Goal: Task Accomplishment & Management: Manage account settings

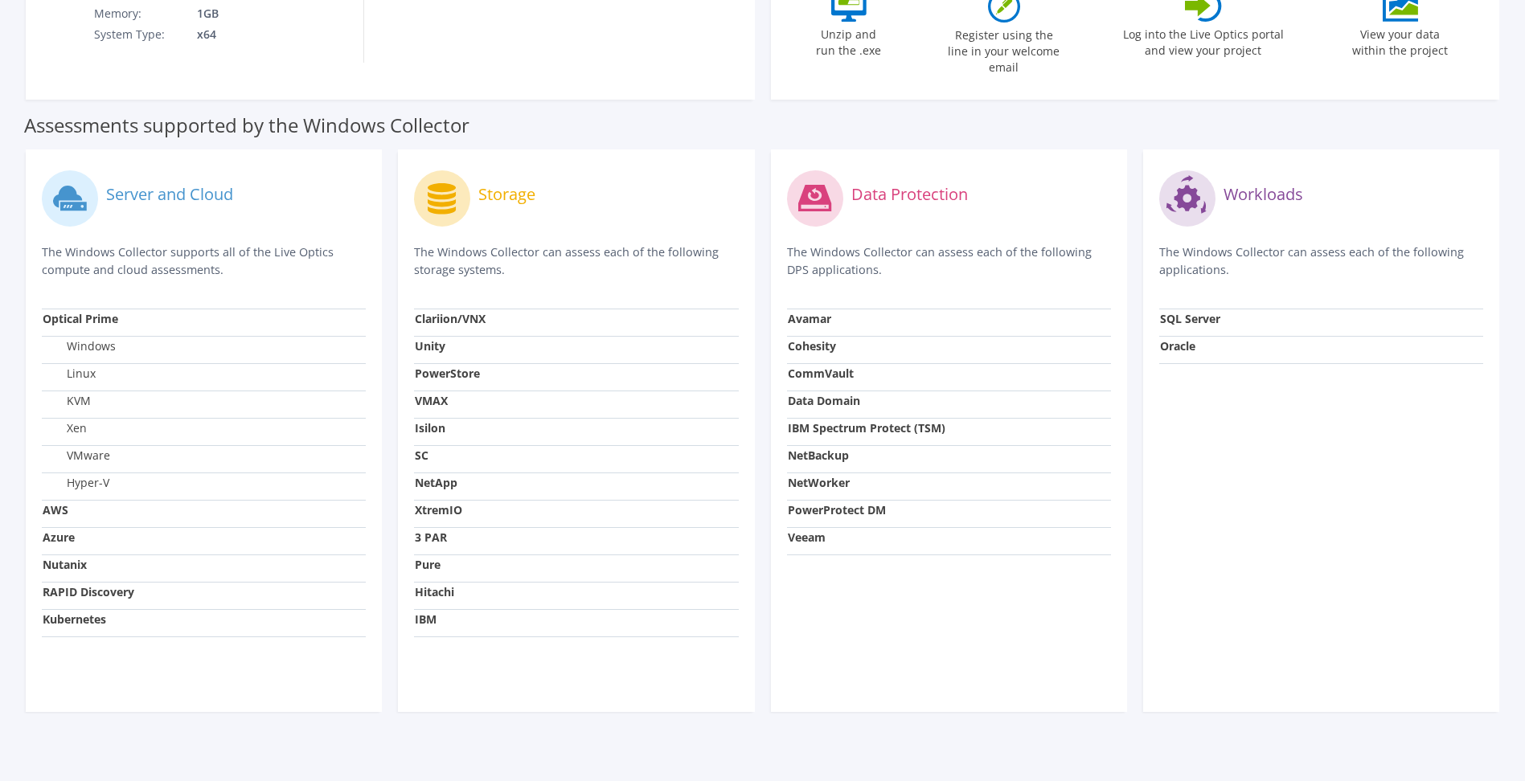
scroll to position [172, 0]
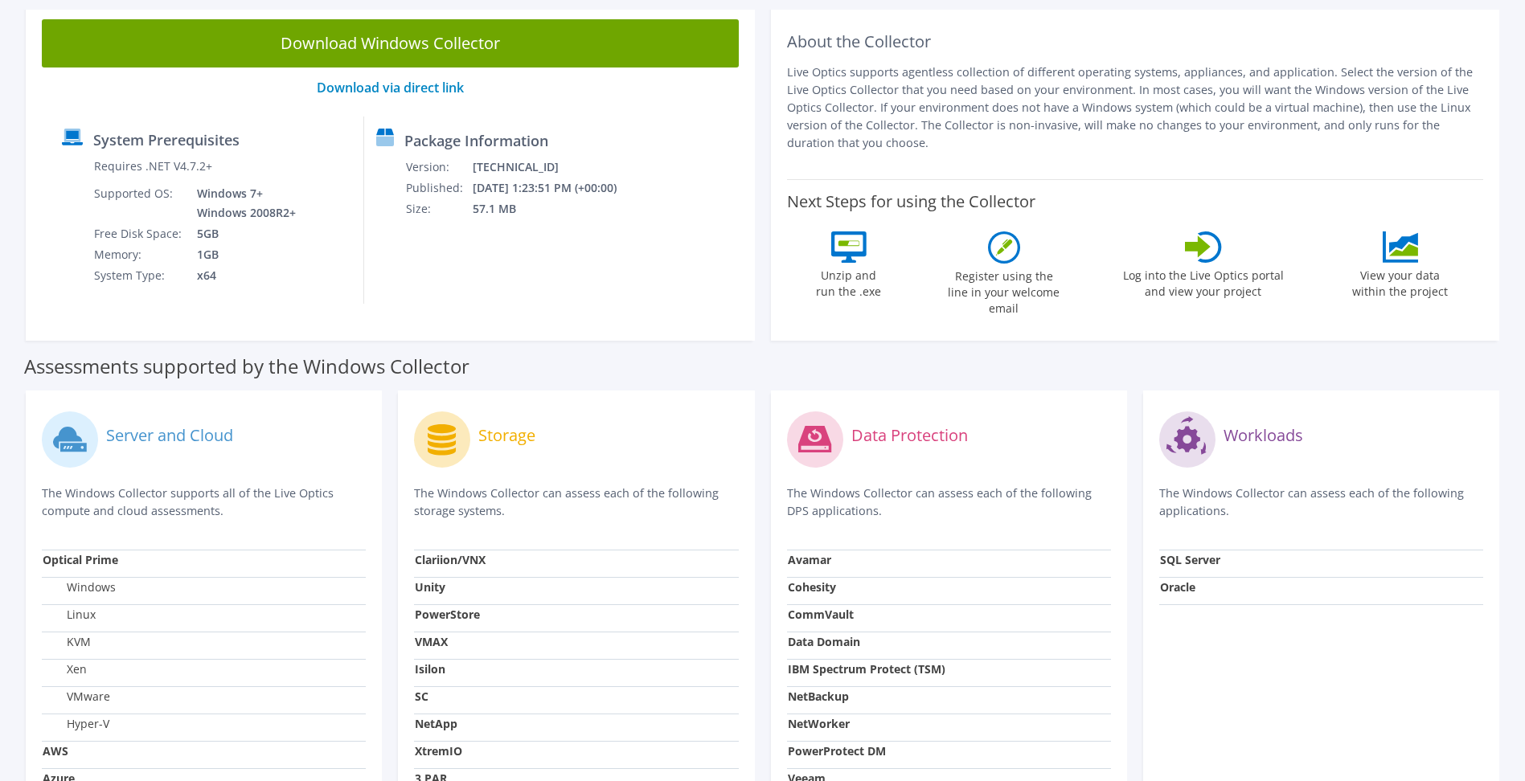
click at [1210, 254] on icon at bounding box center [1203, 246] width 37 height 31
click at [1039, 264] on label "Register using the line in your welcome email" at bounding box center [1004, 290] width 121 height 53
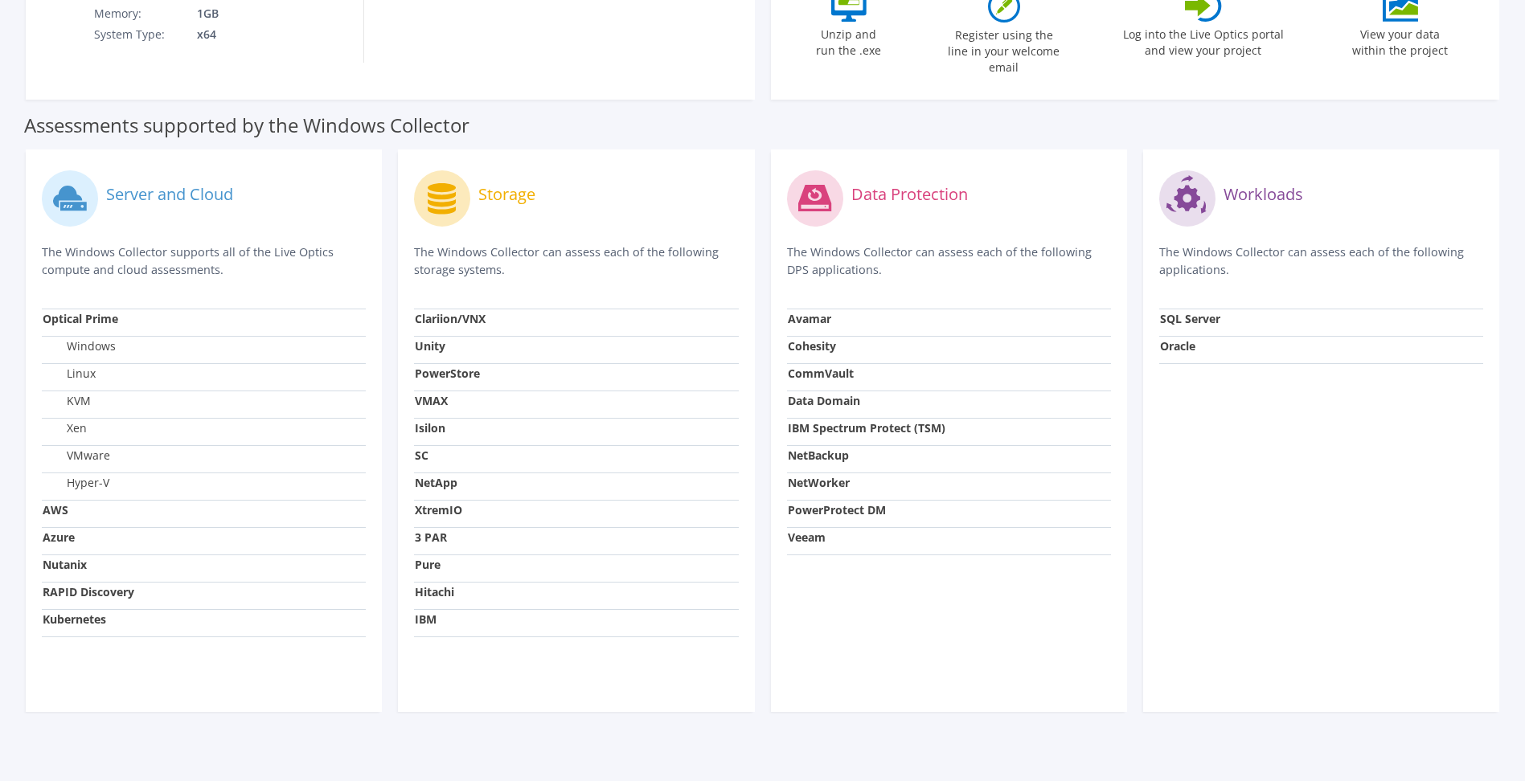
scroll to position [0, 0]
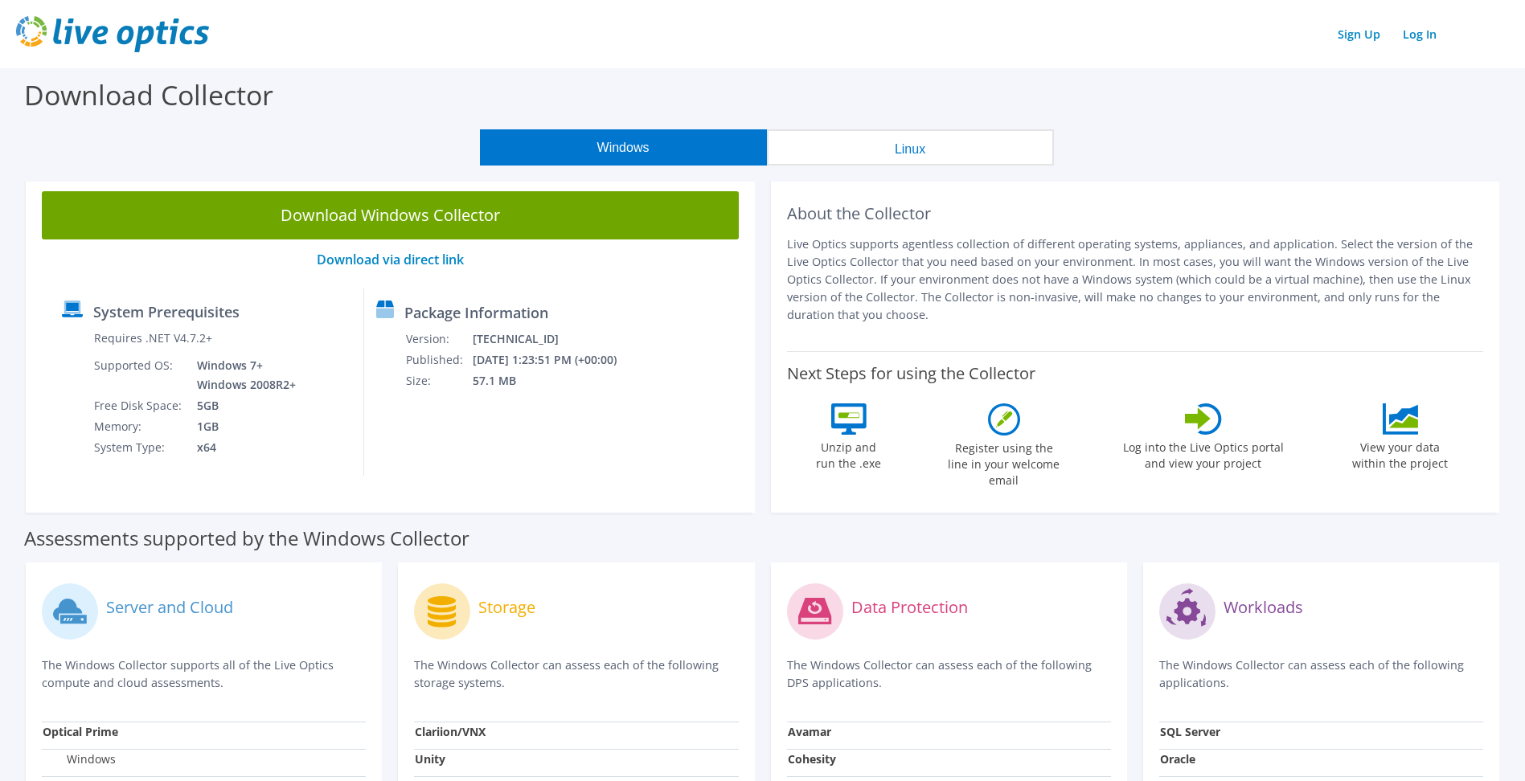
click at [134, 100] on label "Download Collector" at bounding box center [148, 94] width 249 height 37
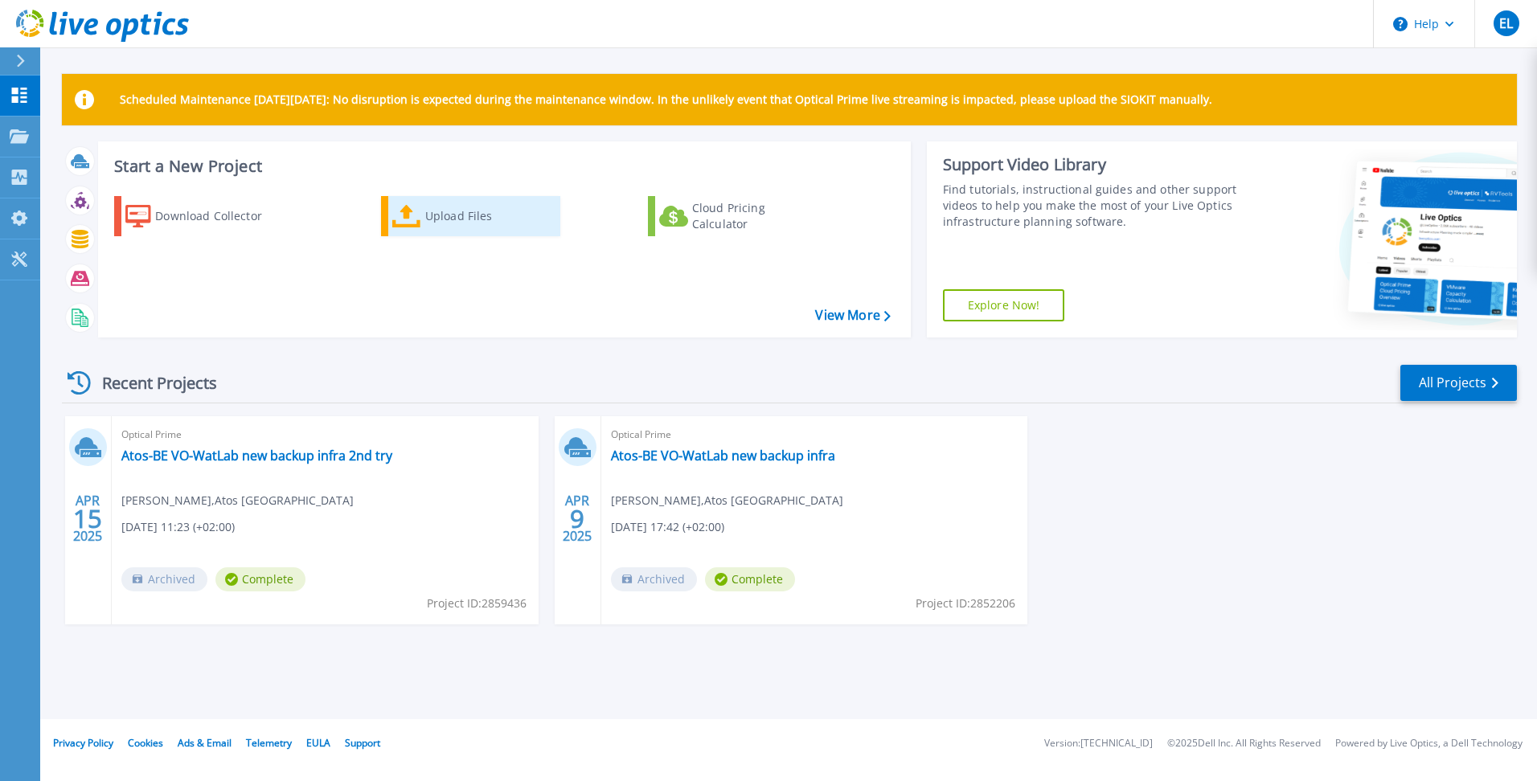
click at [464, 221] on div "Upload Files" at bounding box center [489, 216] width 129 height 32
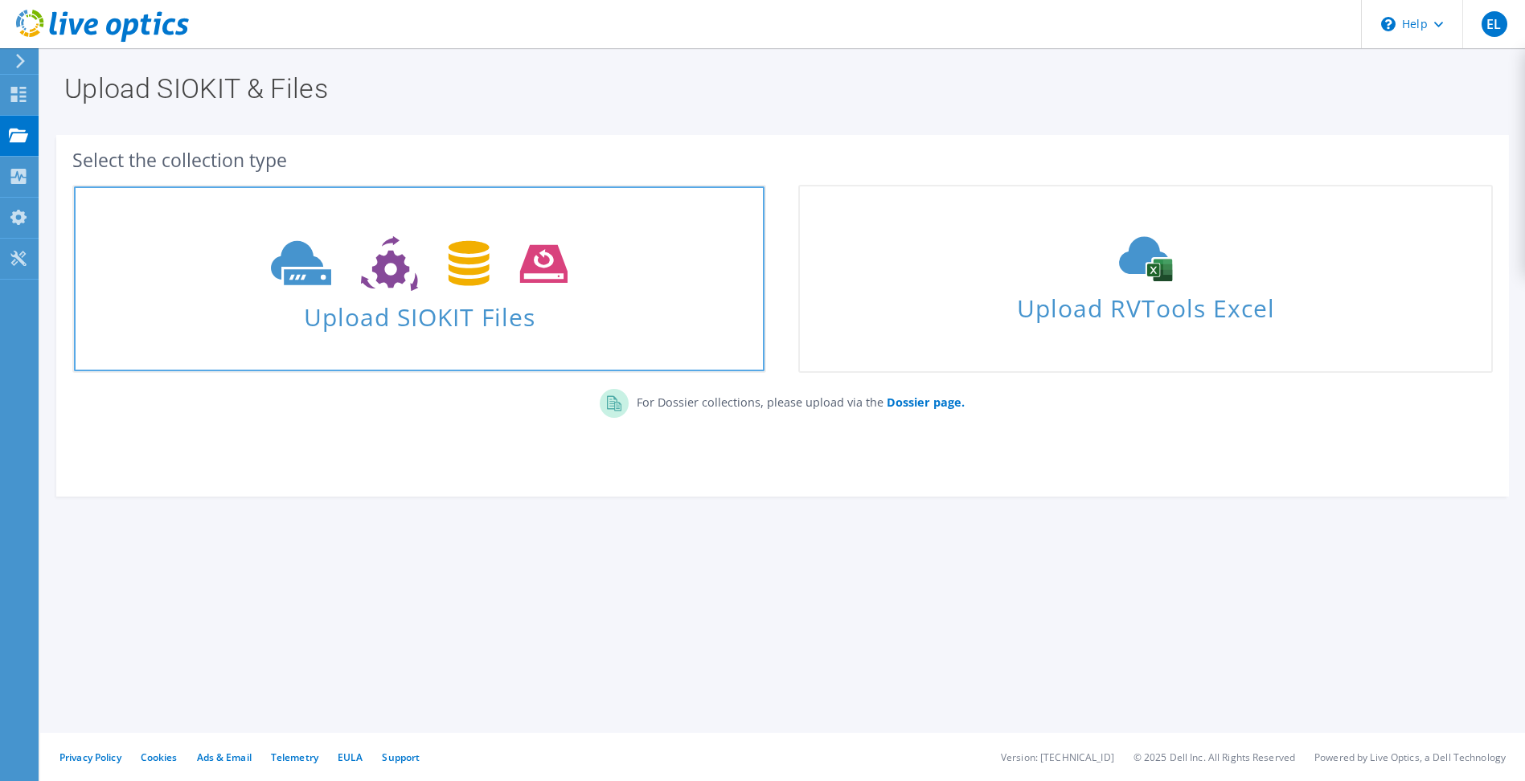
click at [551, 258] on icon at bounding box center [419, 263] width 297 height 55
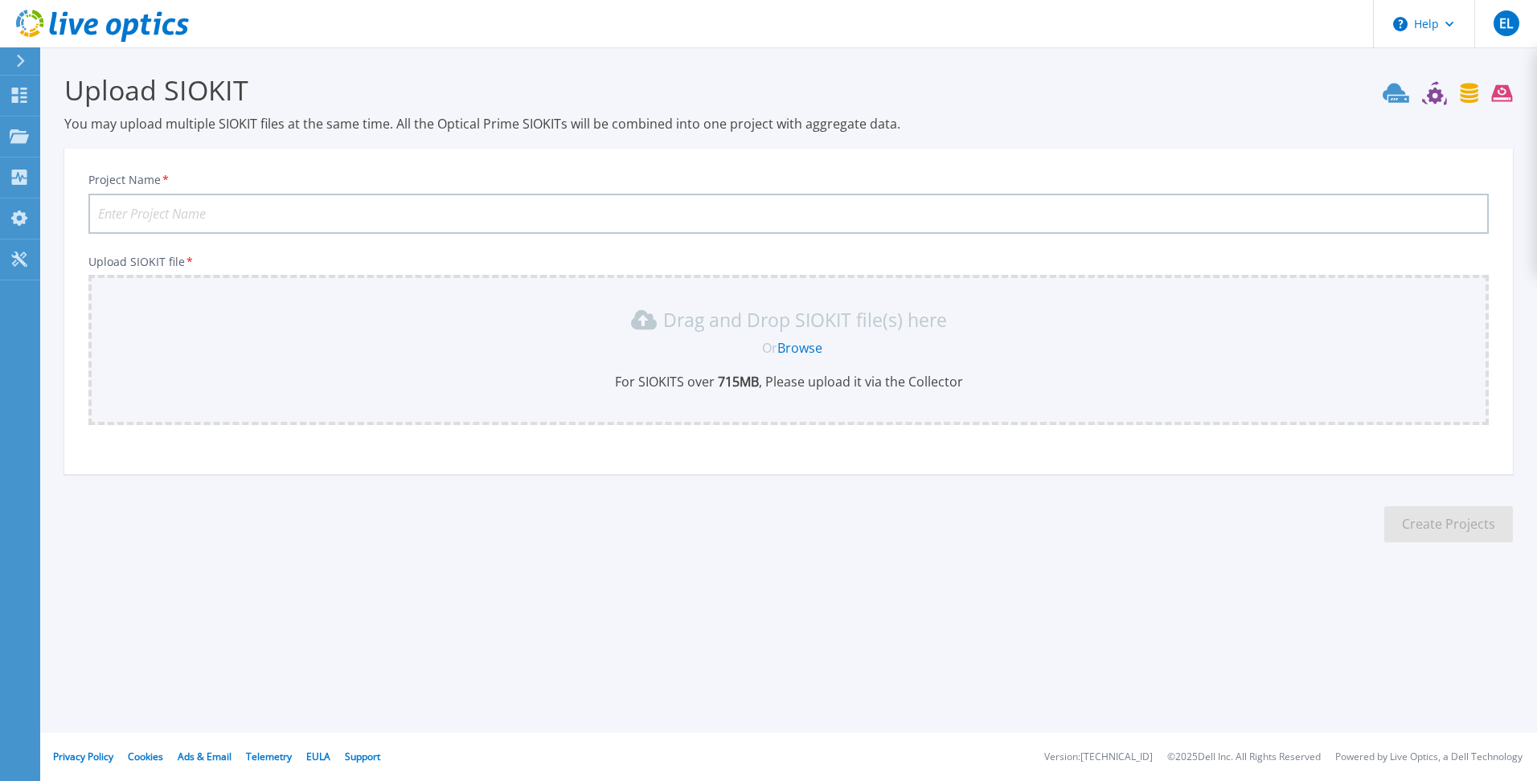
click at [809, 345] on link "Browse" at bounding box center [799, 348] width 45 height 18
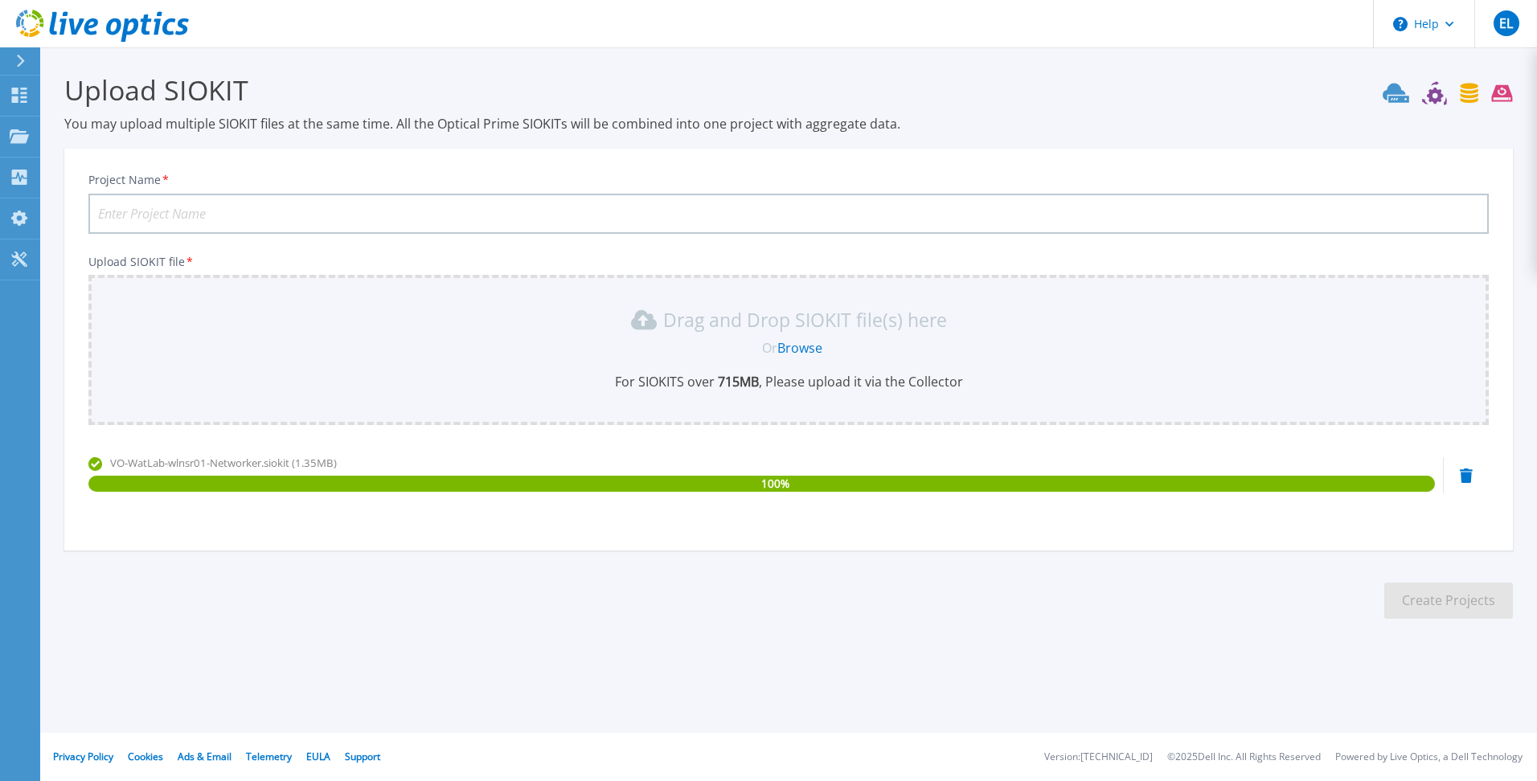
click at [122, 211] on input "Project Name *" at bounding box center [788, 214] width 1400 height 40
type input "VO-WatLab-wlnsr01-Networker"
click at [1464, 602] on button "Create Projects" at bounding box center [1448, 601] width 129 height 36
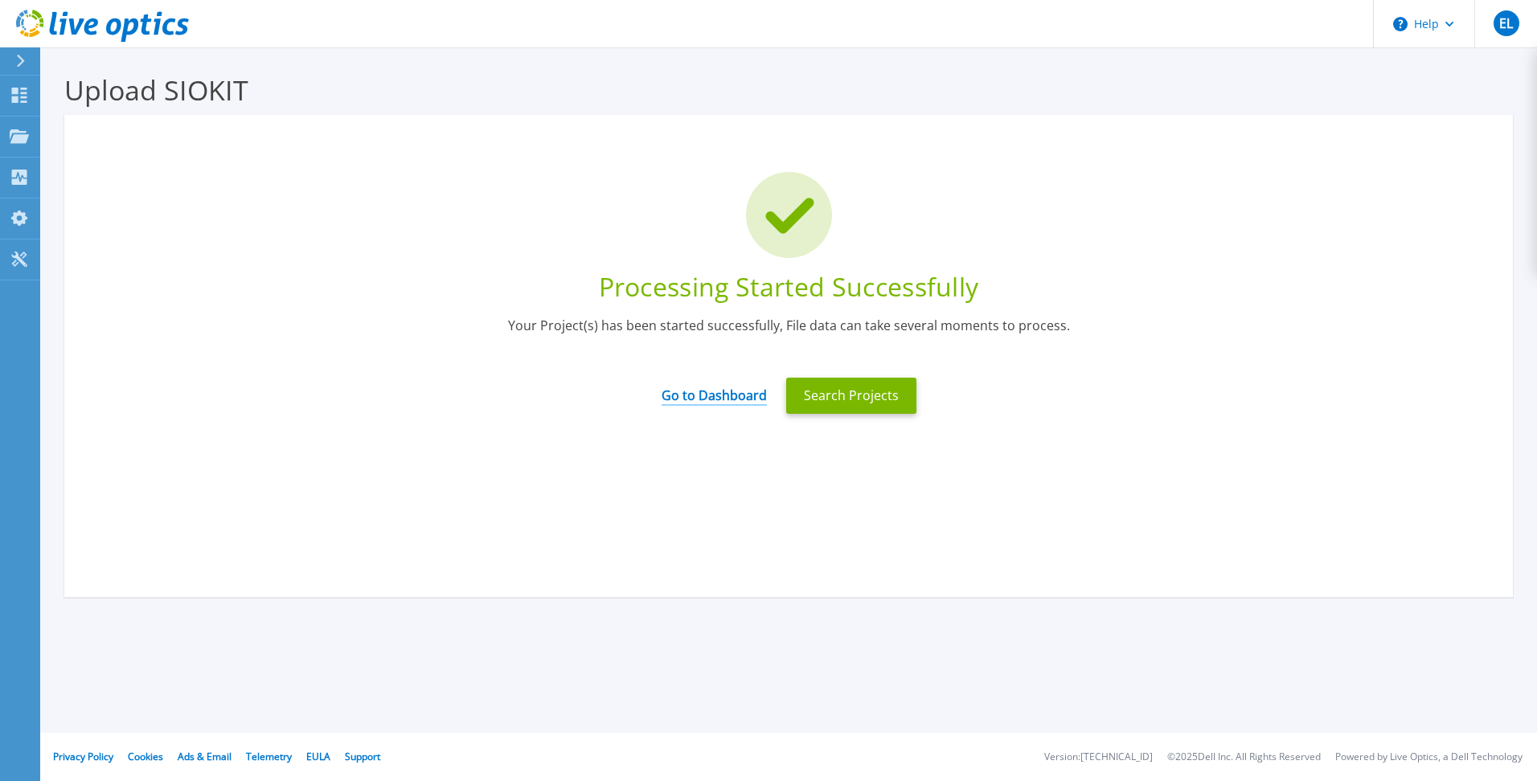
click at [733, 401] on link "Go to Dashboard" at bounding box center [713, 390] width 105 height 31
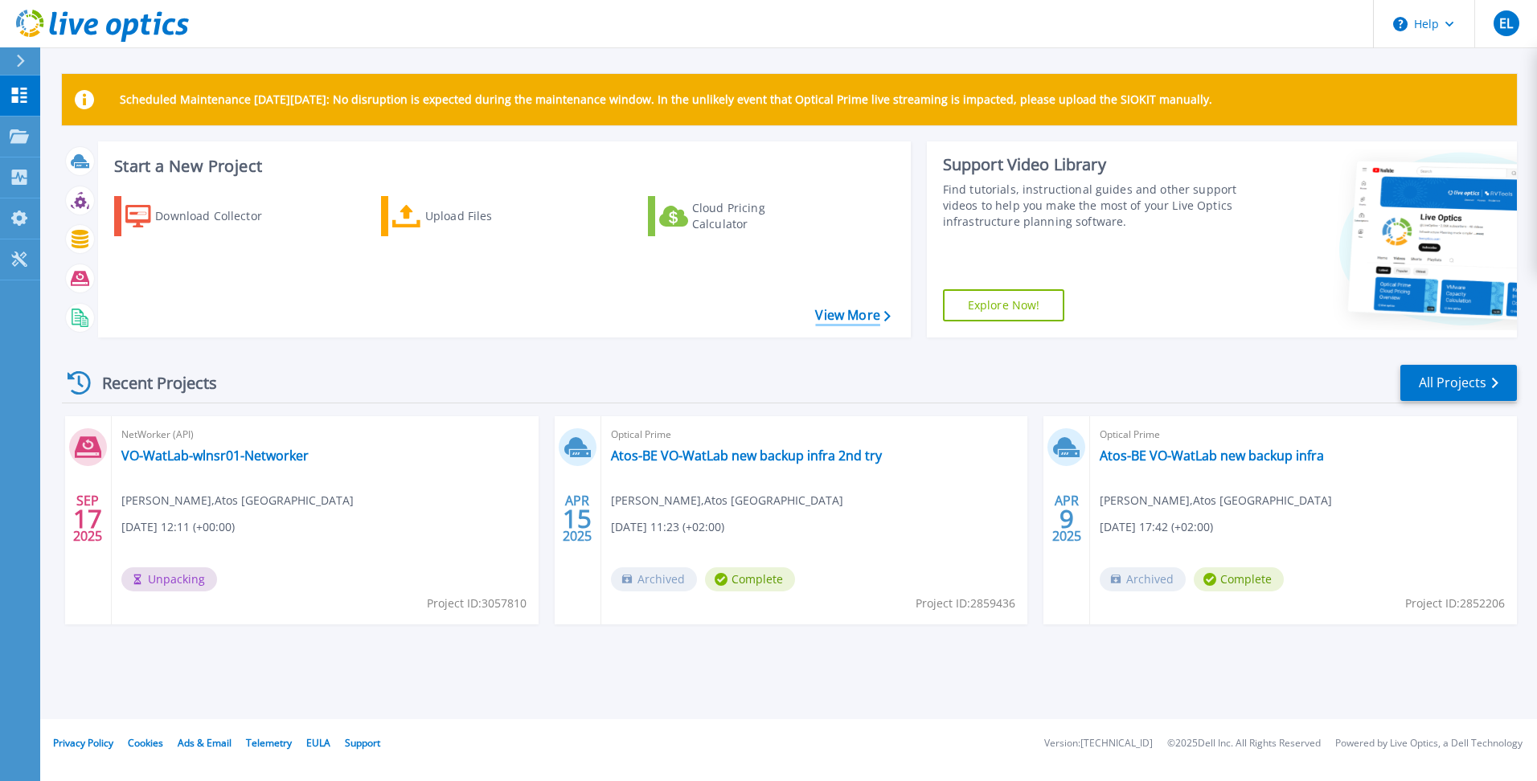
click at [853, 317] on link "View More" at bounding box center [852, 315] width 75 height 15
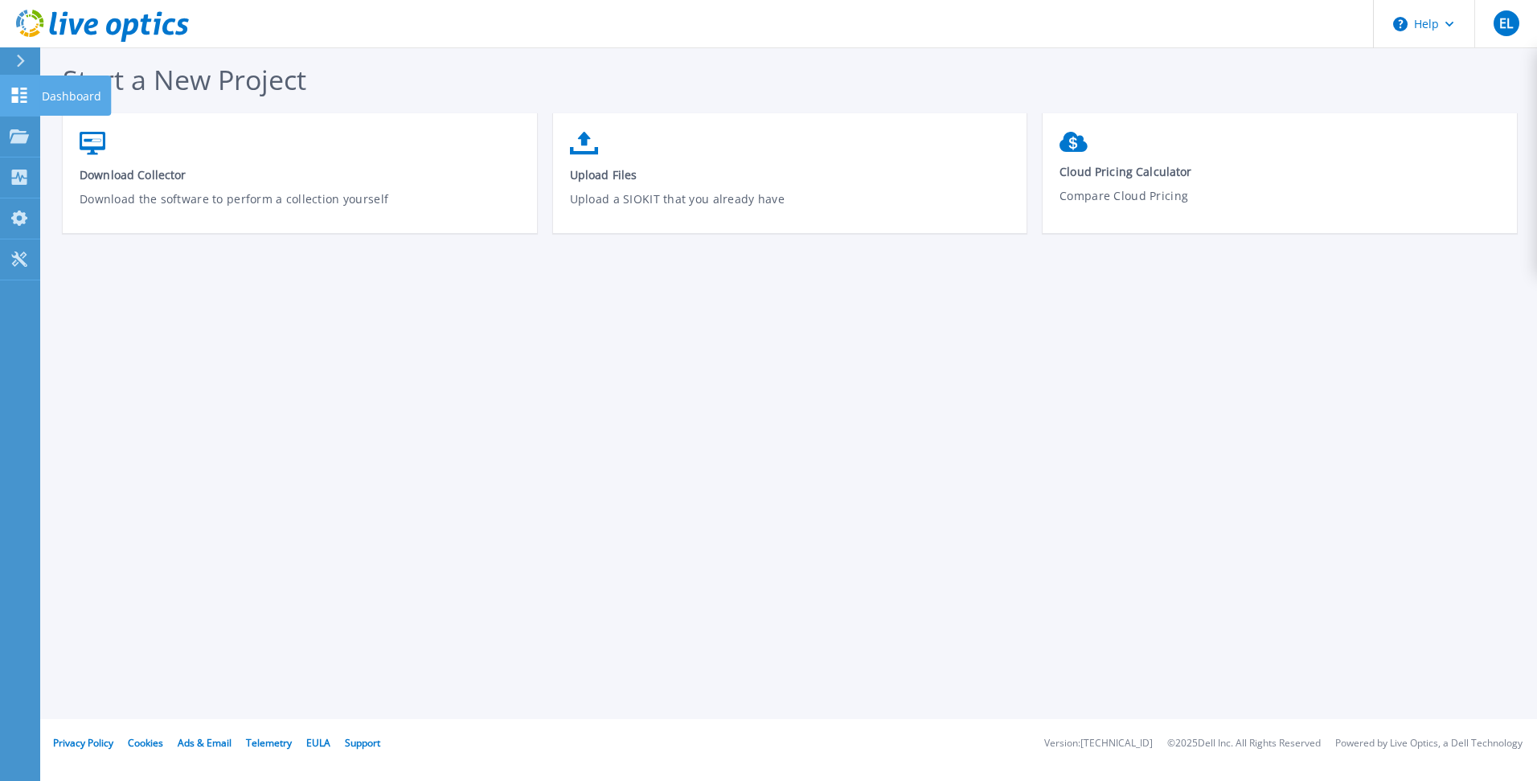
click at [15, 96] on icon at bounding box center [19, 95] width 19 height 15
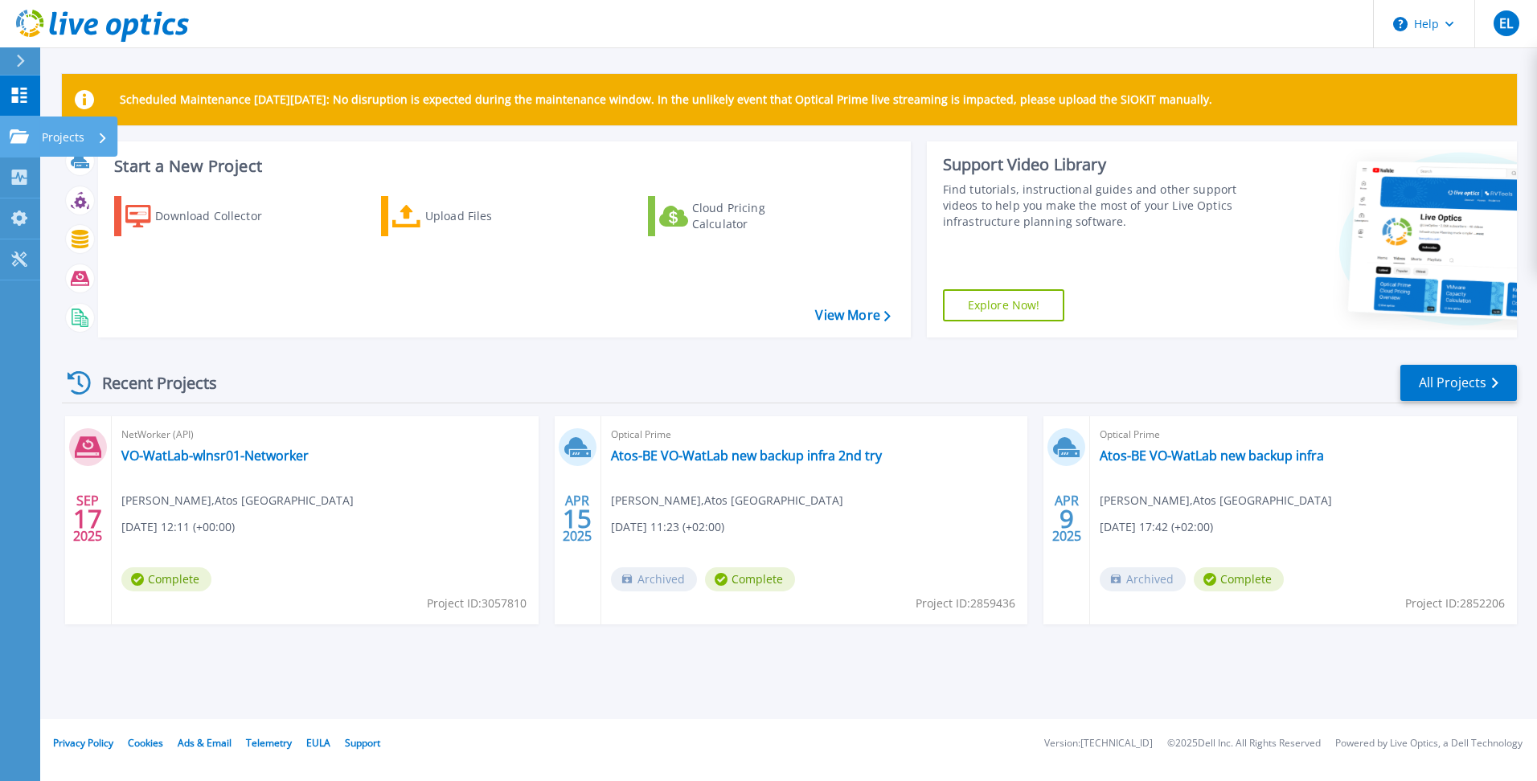
click at [57, 130] on p "Projects" at bounding box center [63, 138] width 43 height 42
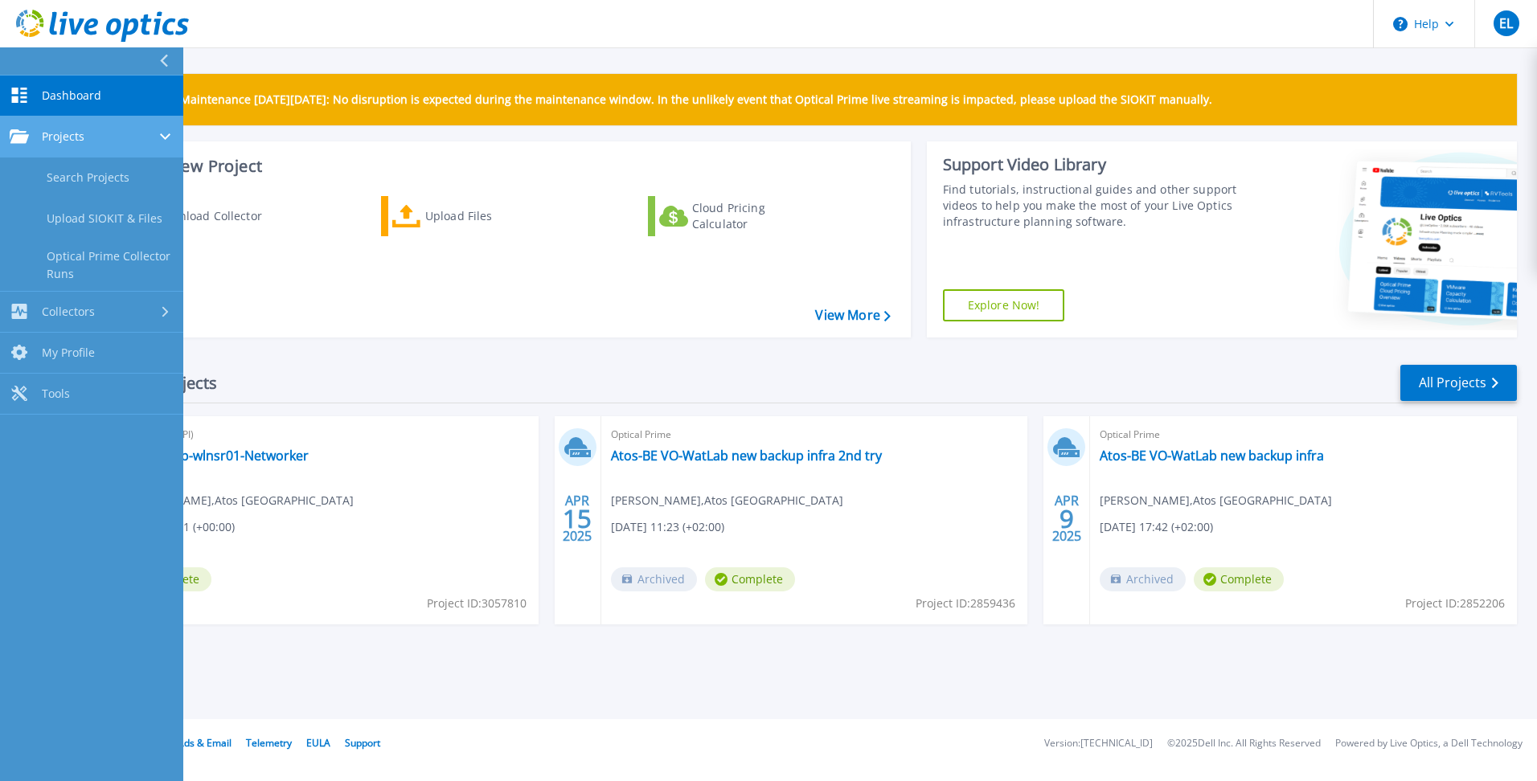
click at [59, 134] on span "Projects" at bounding box center [63, 136] width 43 height 14
click at [68, 173] on link "Search Projects" at bounding box center [91, 178] width 183 height 41
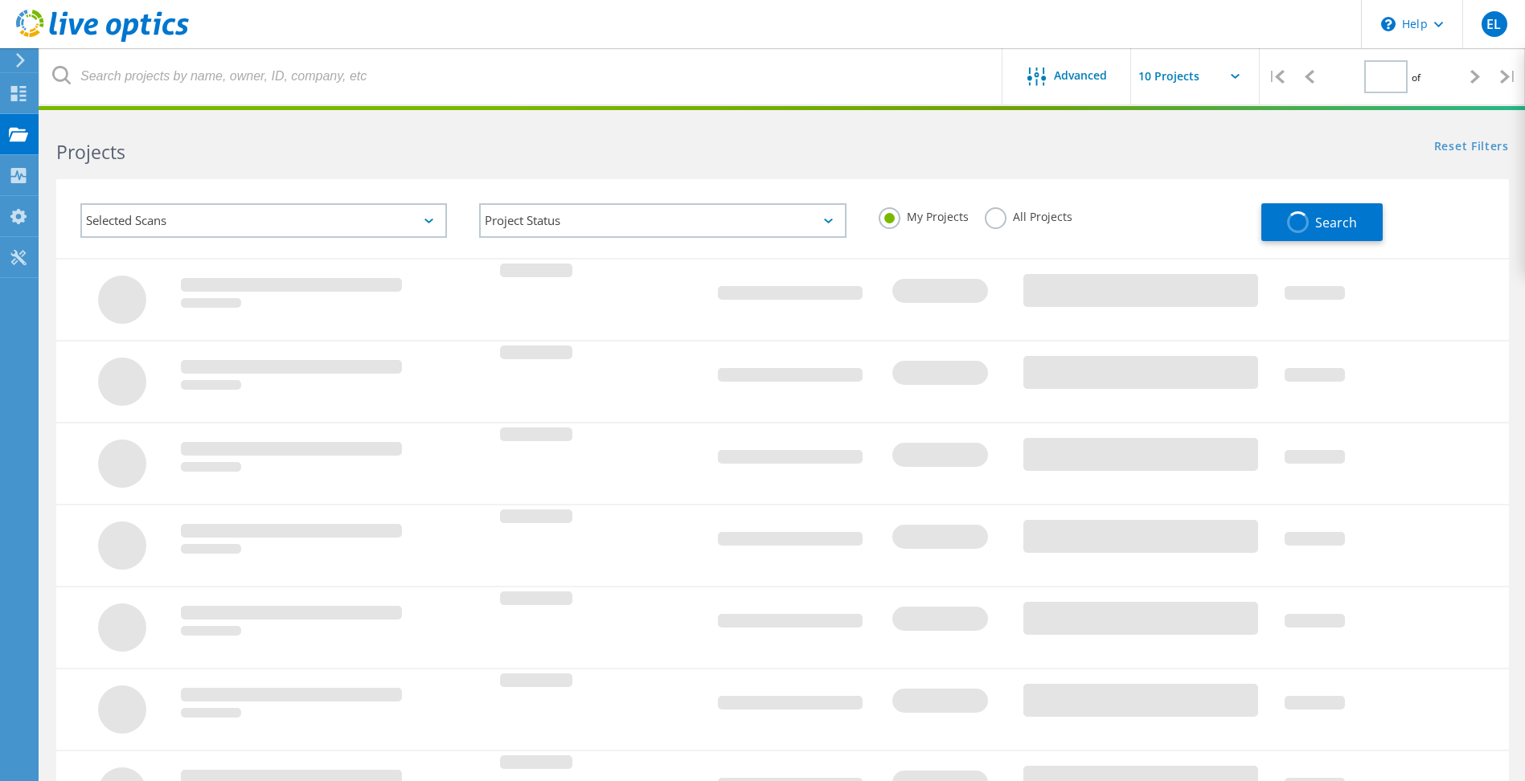
type input "1"
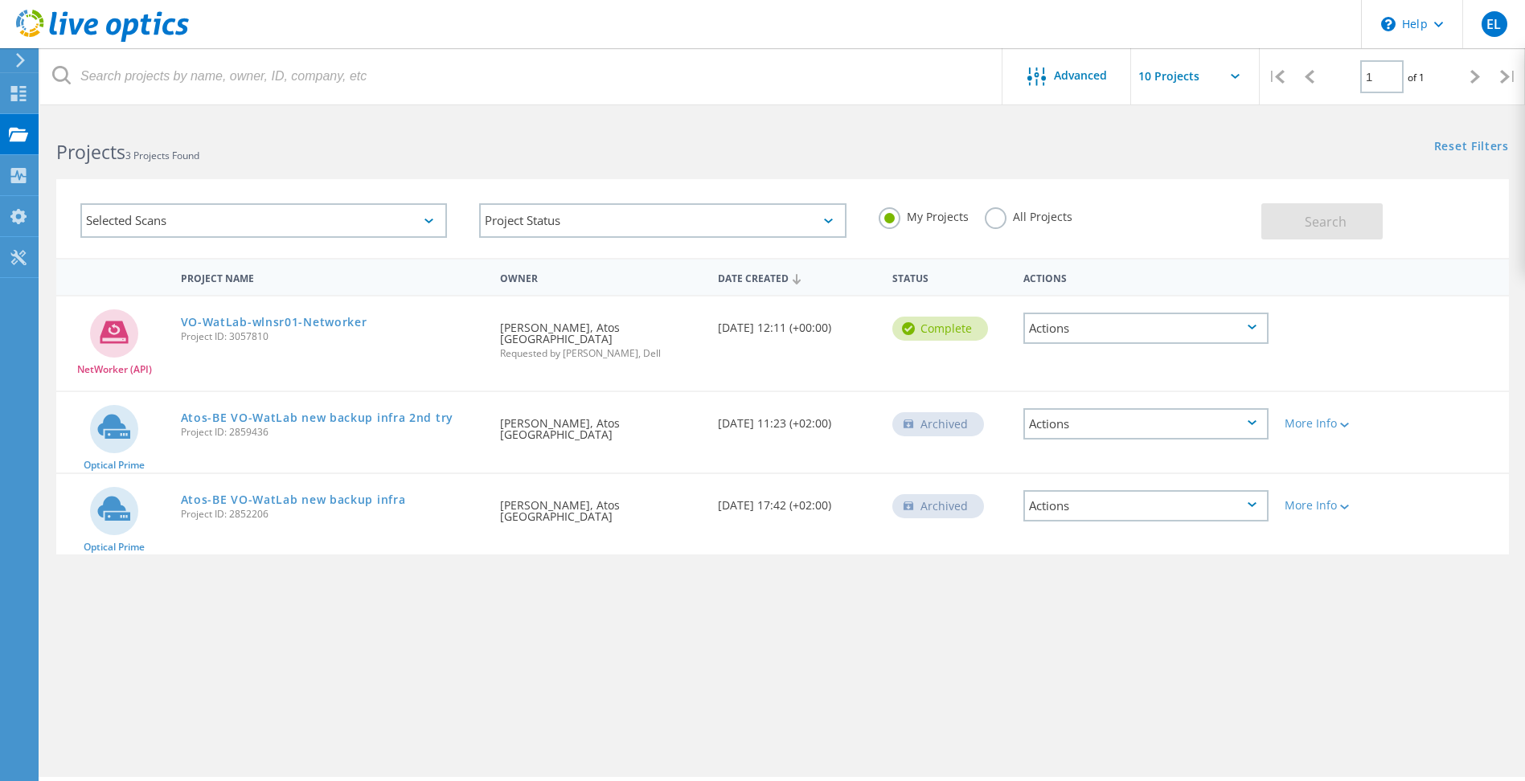
scroll to position [44, 0]
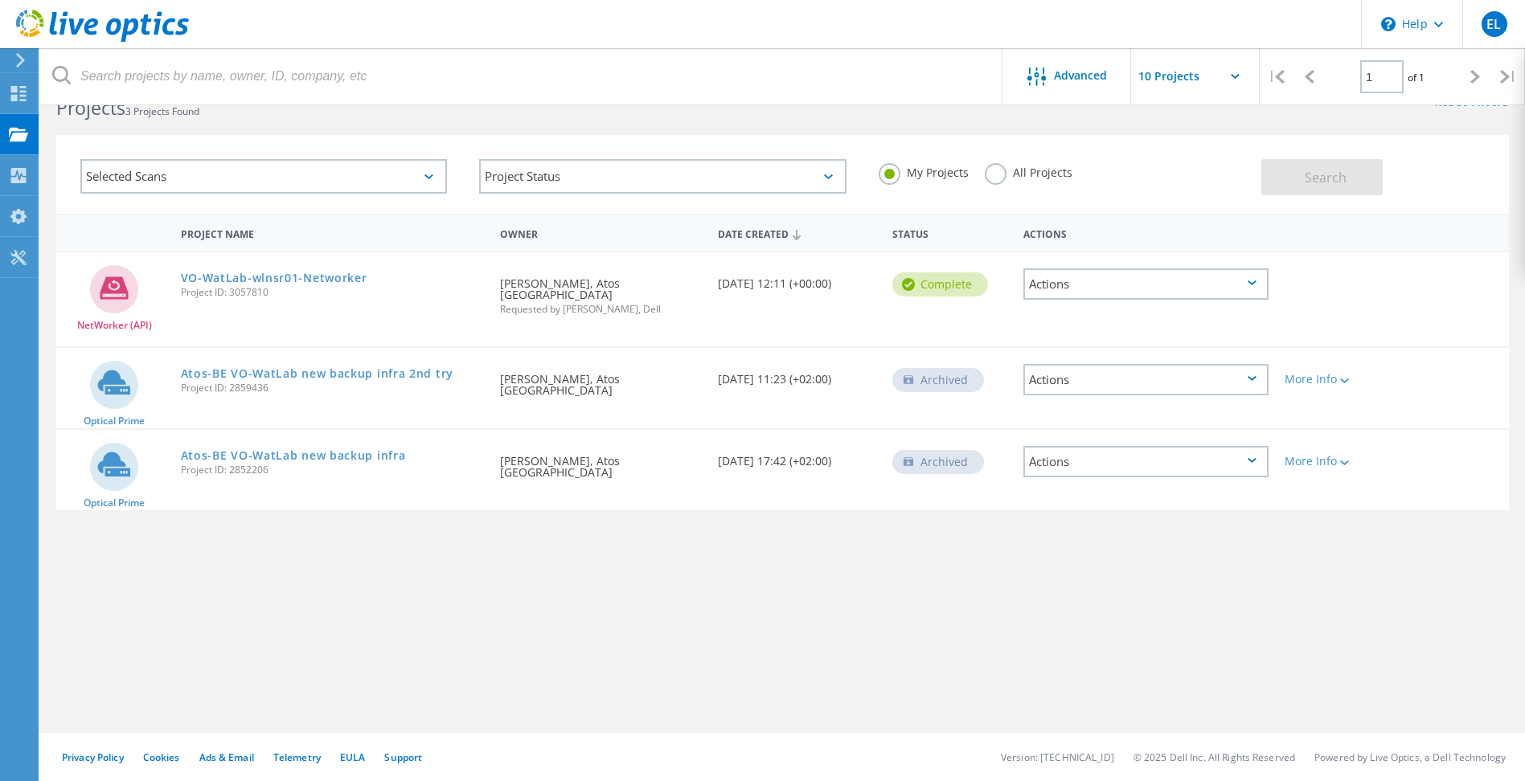
click at [1188, 77] on input "text" at bounding box center [1211, 76] width 161 height 56
click at [1260, 43] on header "\n Help Explore Helpful Articles Contact Support EL End User Erik Laurent erik.…" at bounding box center [762, 24] width 1525 height 48
click at [17, 58] on icon at bounding box center [20, 60] width 12 height 14
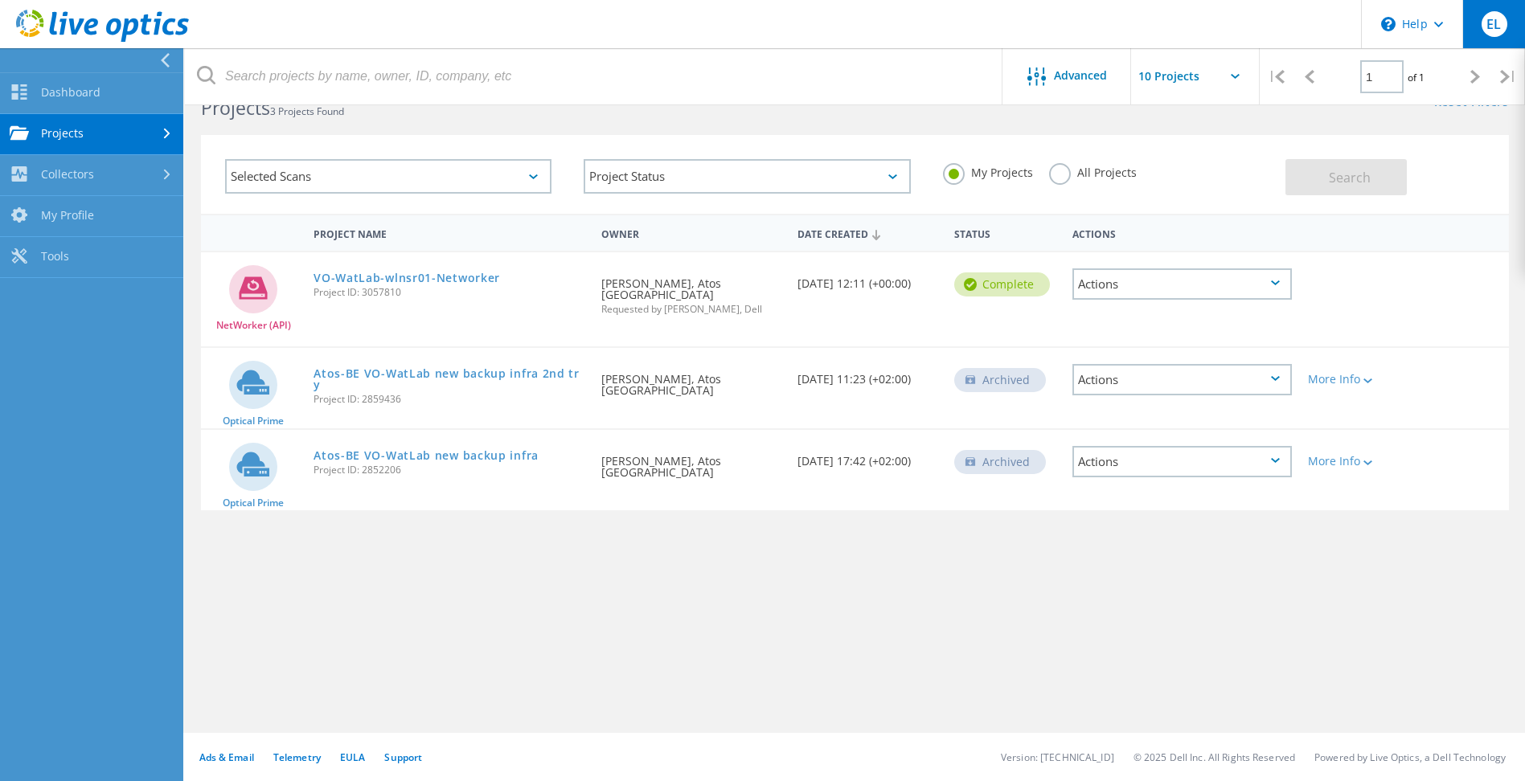
click at [1485, 26] on div "EL" at bounding box center [1494, 24] width 26 height 26
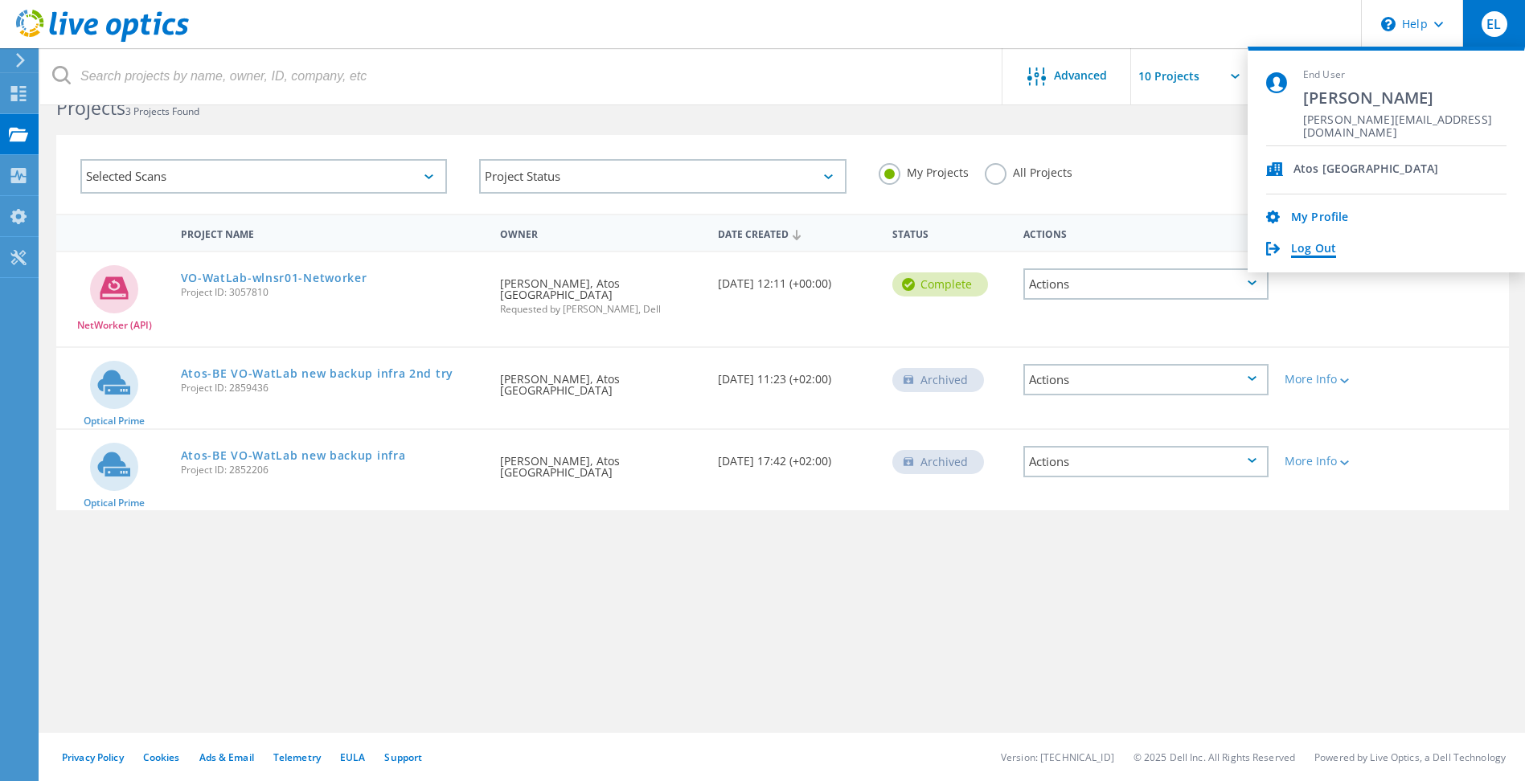
click at [1308, 243] on link "Log Out" at bounding box center [1313, 249] width 45 height 15
